Goal: Information Seeking & Learning: Find specific fact

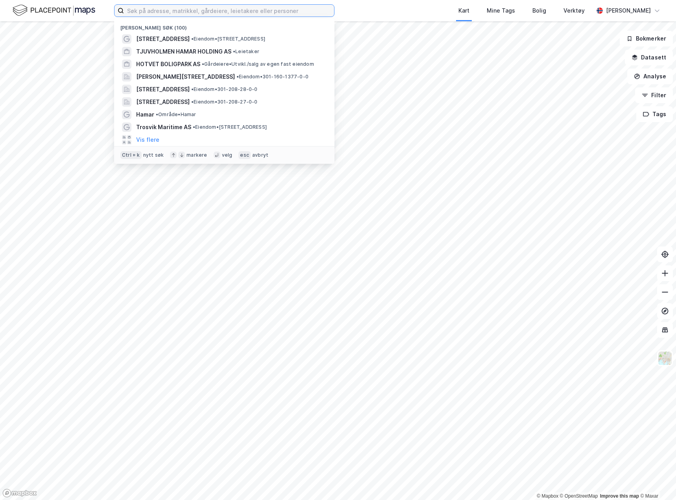
click at [172, 9] on input at bounding box center [229, 11] width 210 height 12
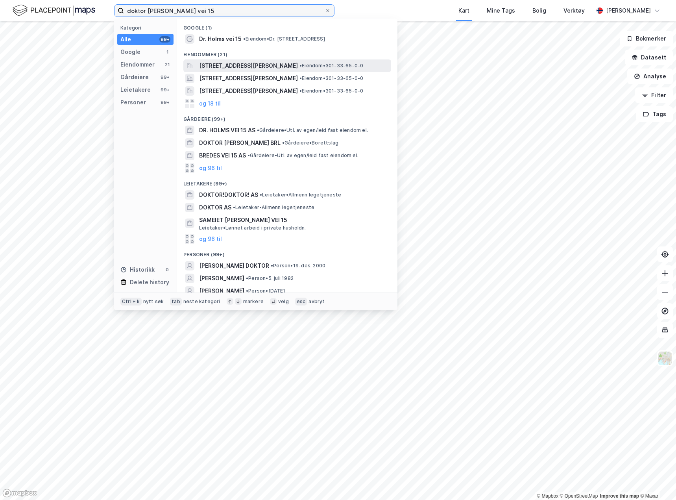
type input "doktor [PERSON_NAME] vei 15"
click at [262, 69] on span "[STREET_ADDRESS][PERSON_NAME]" at bounding box center [248, 65] width 99 height 9
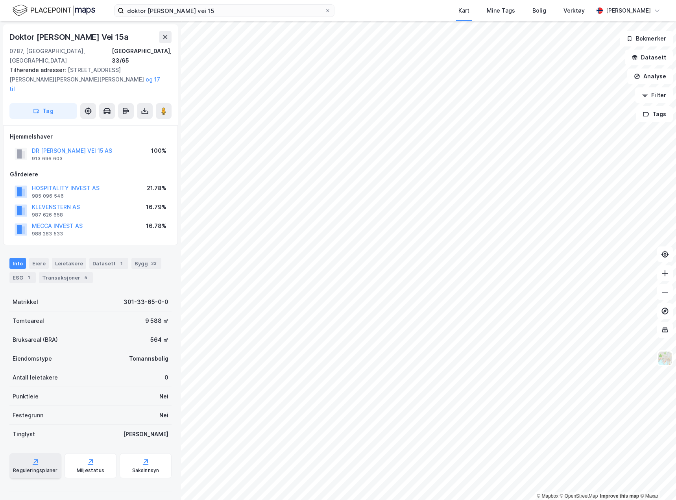
click at [46, 453] on div "Reguleringsplaner" at bounding box center [35, 465] width 52 height 25
